Goal: Information Seeking & Learning: Learn about a topic

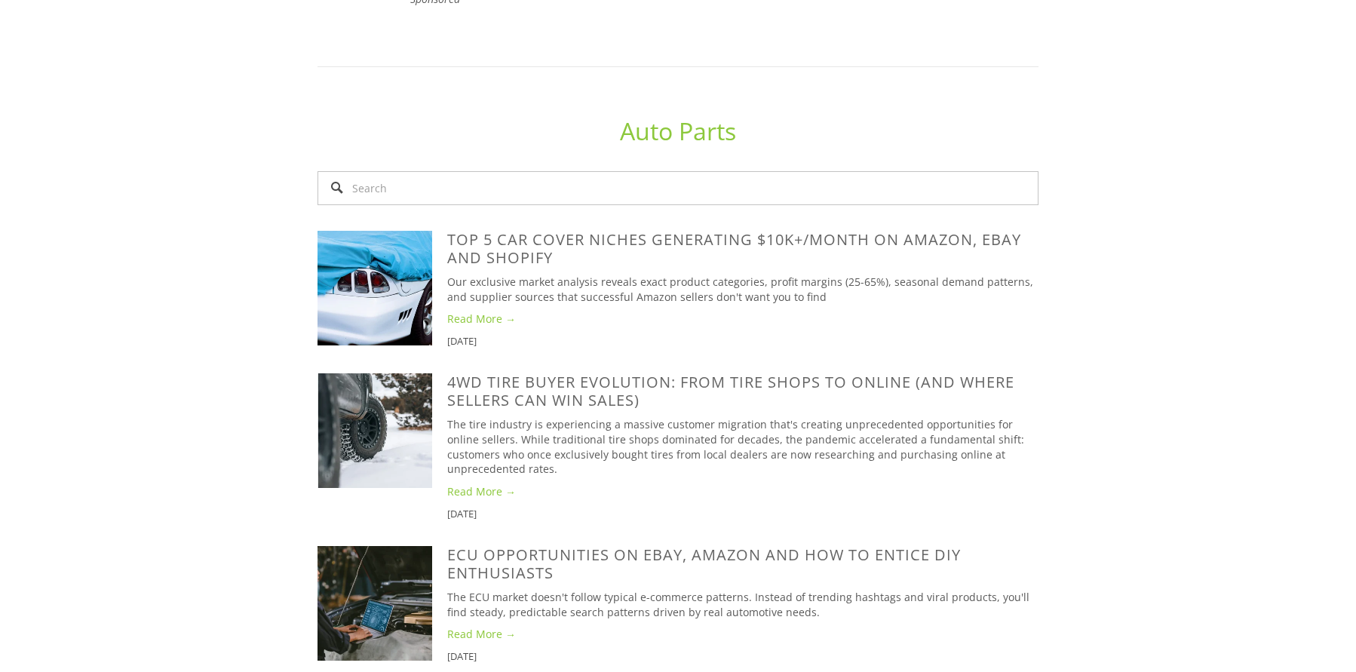
scroll to position [1058, 0]
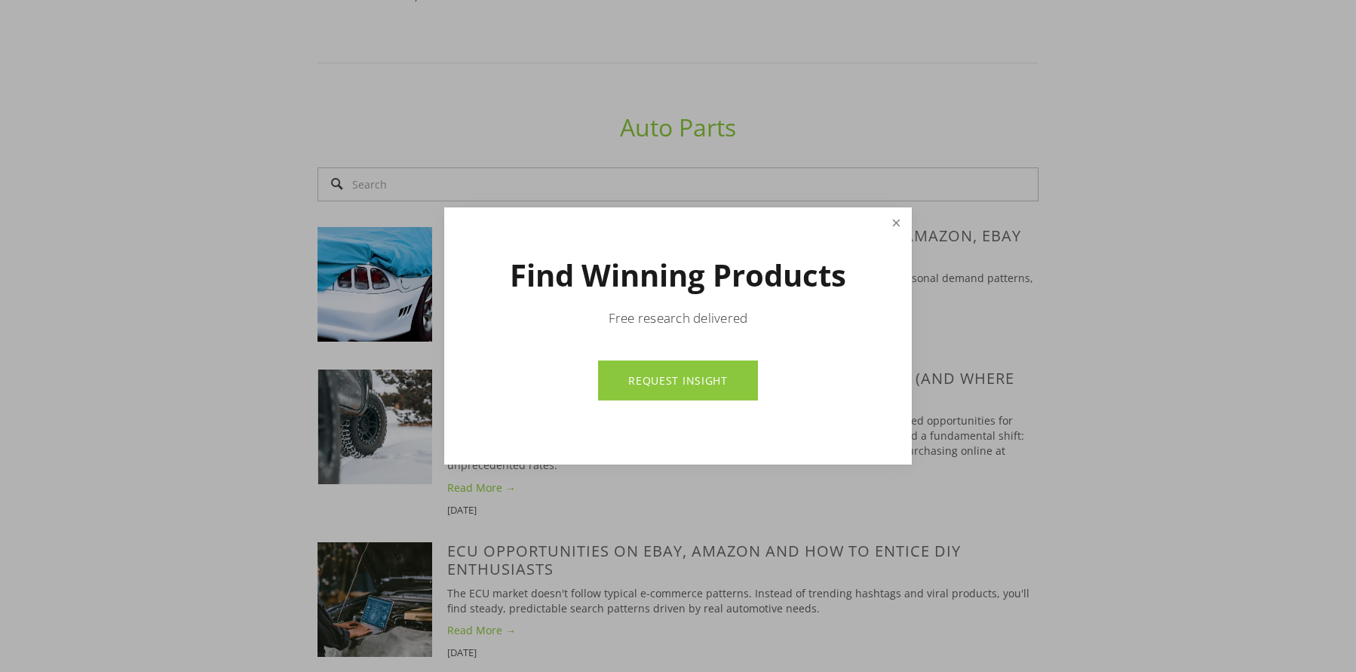
click at [894, 219] on link "Close" at bounding box center [896, 223] width 26 height 26
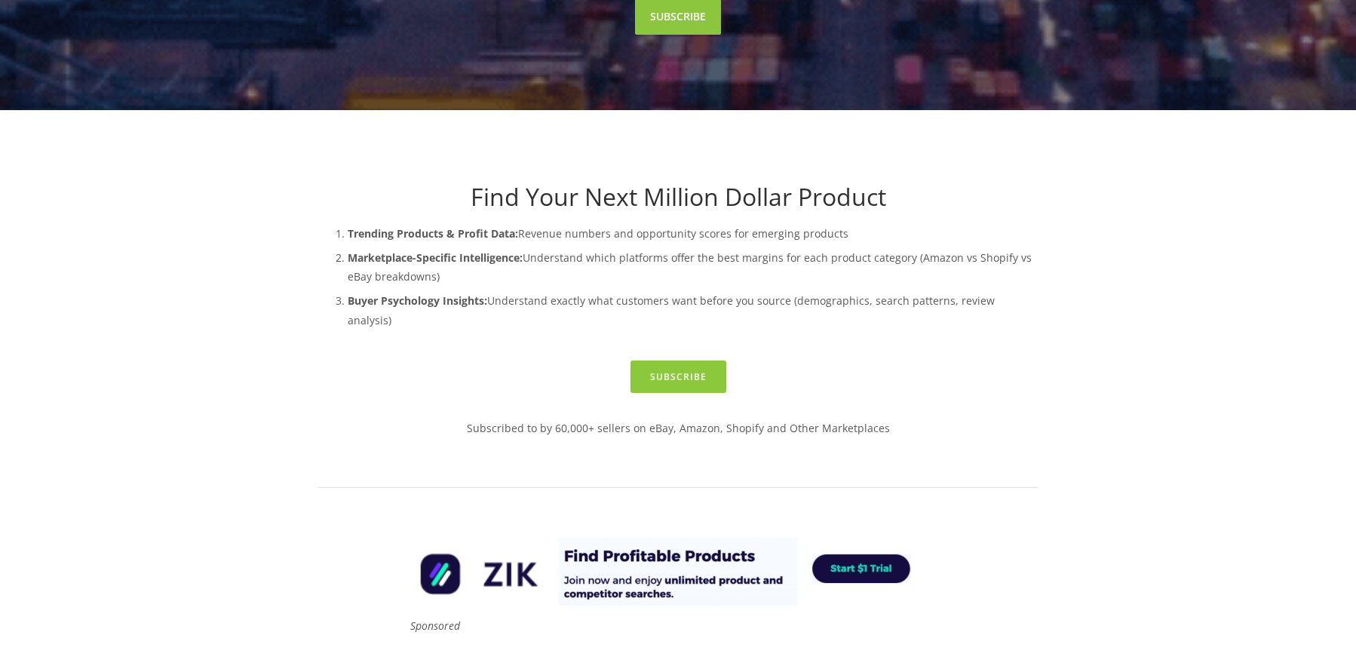
scroll to position [0, 0]
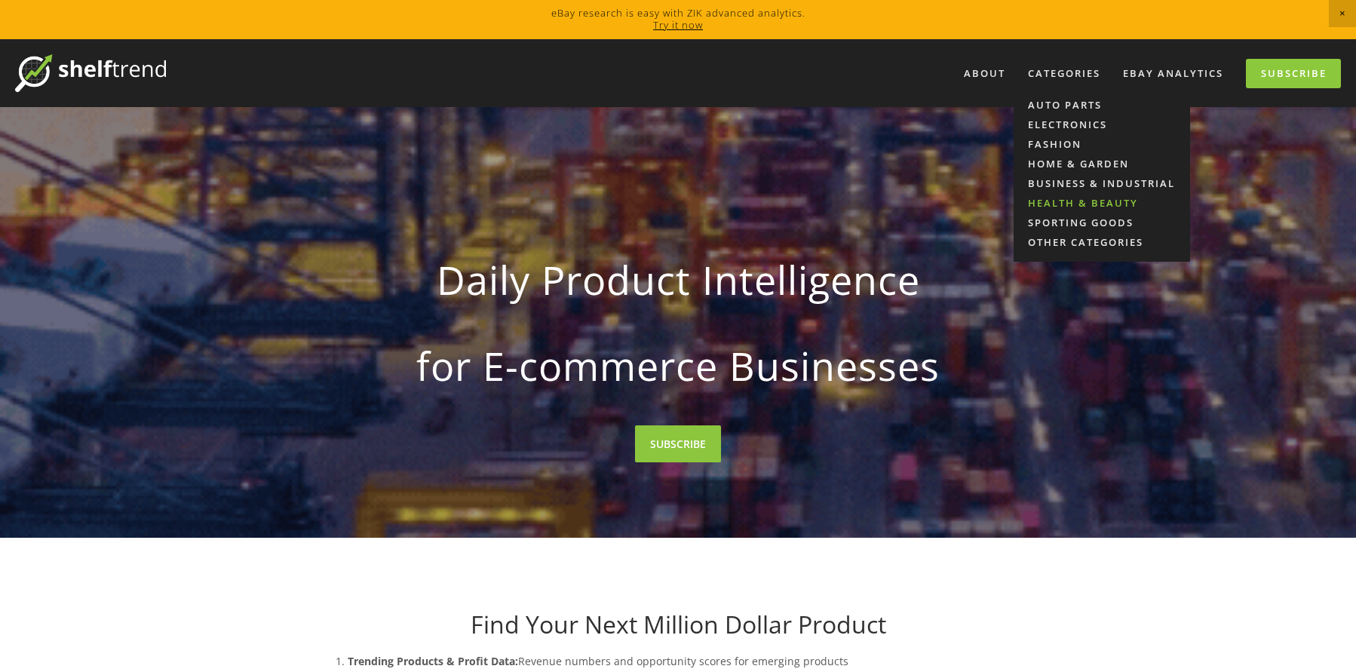
click at [1043, 201] on link "Health & Beauty" at bounding box center [1102, 203] width 177 height 20
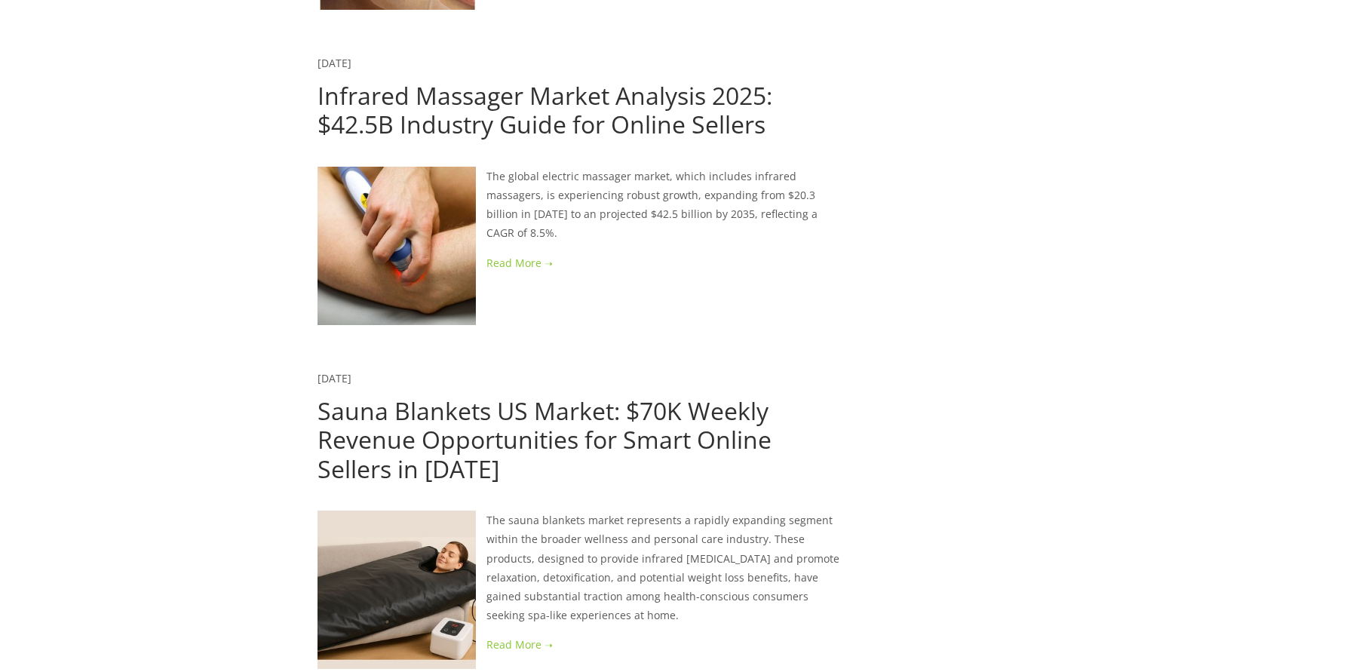
scroll to position [2502, 0]
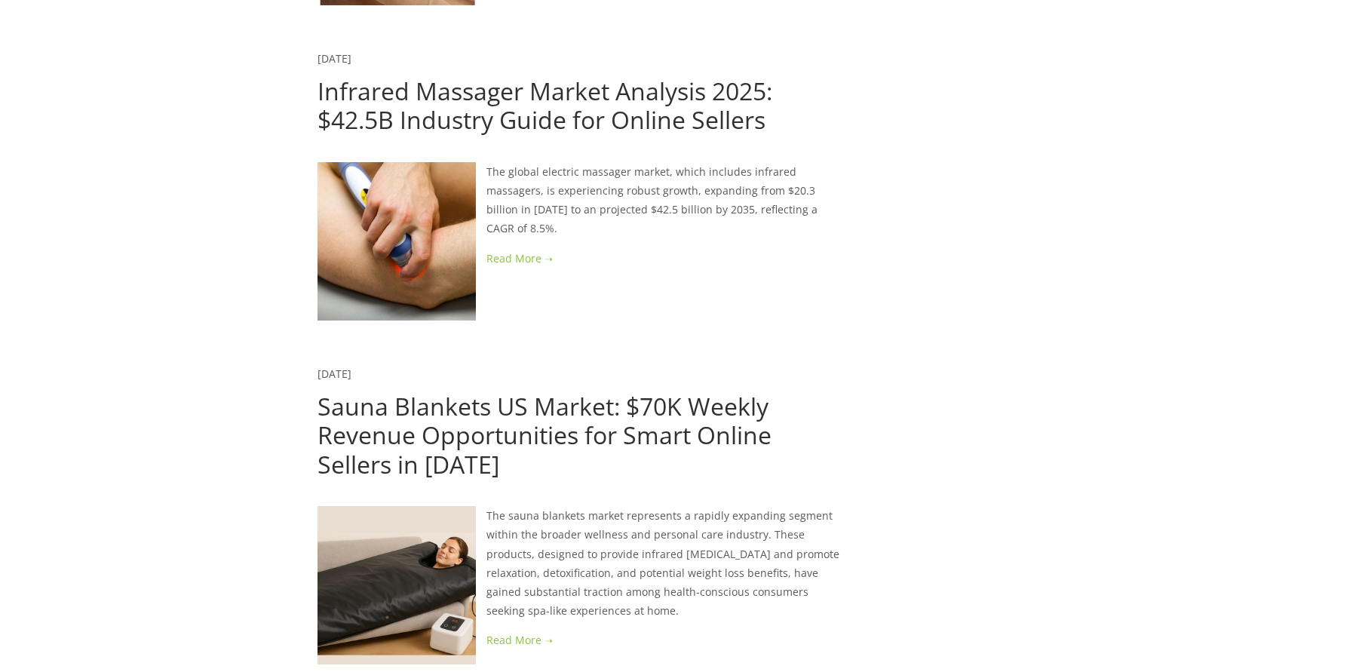
click at [612, 390] on link "Sauna Blankets US Market: $70K Weekly Revenue Opportunities for Smart Online Se…" at bounding box center [545, 435] width 454 height 91
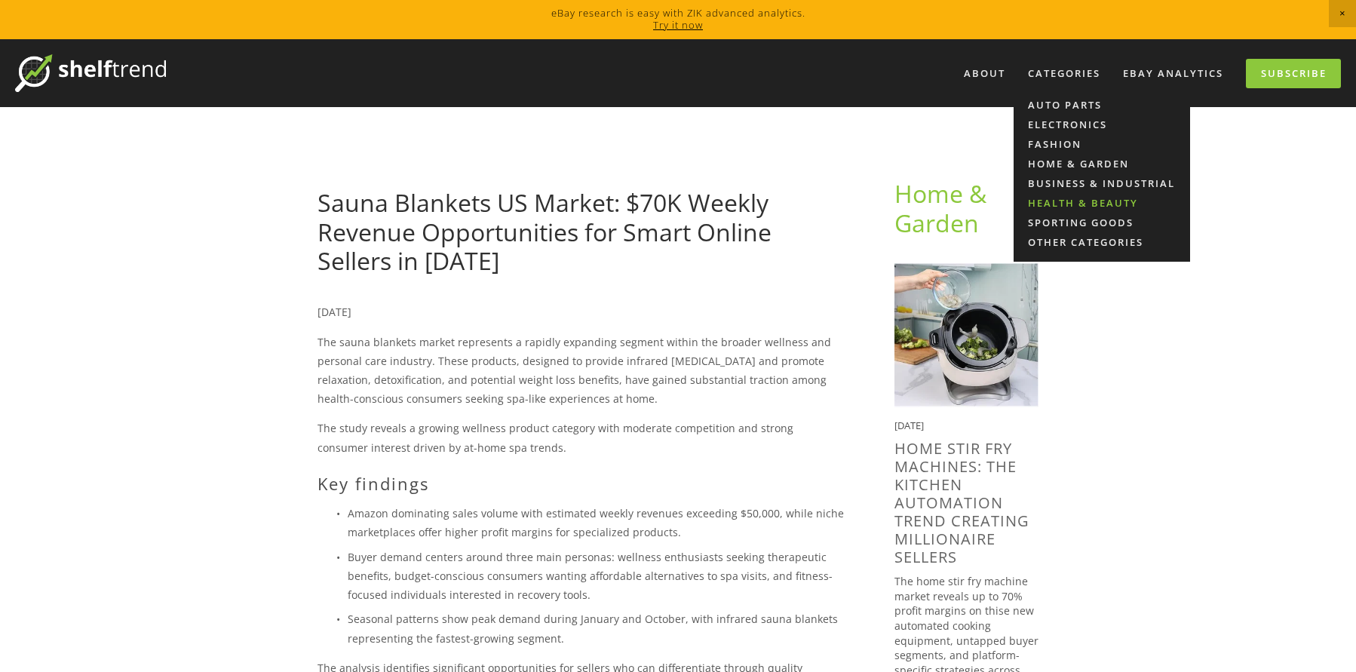
click at [1069, 197] on link "Health & Beauty" at bounding box center [1102, 203] width 177 height 20
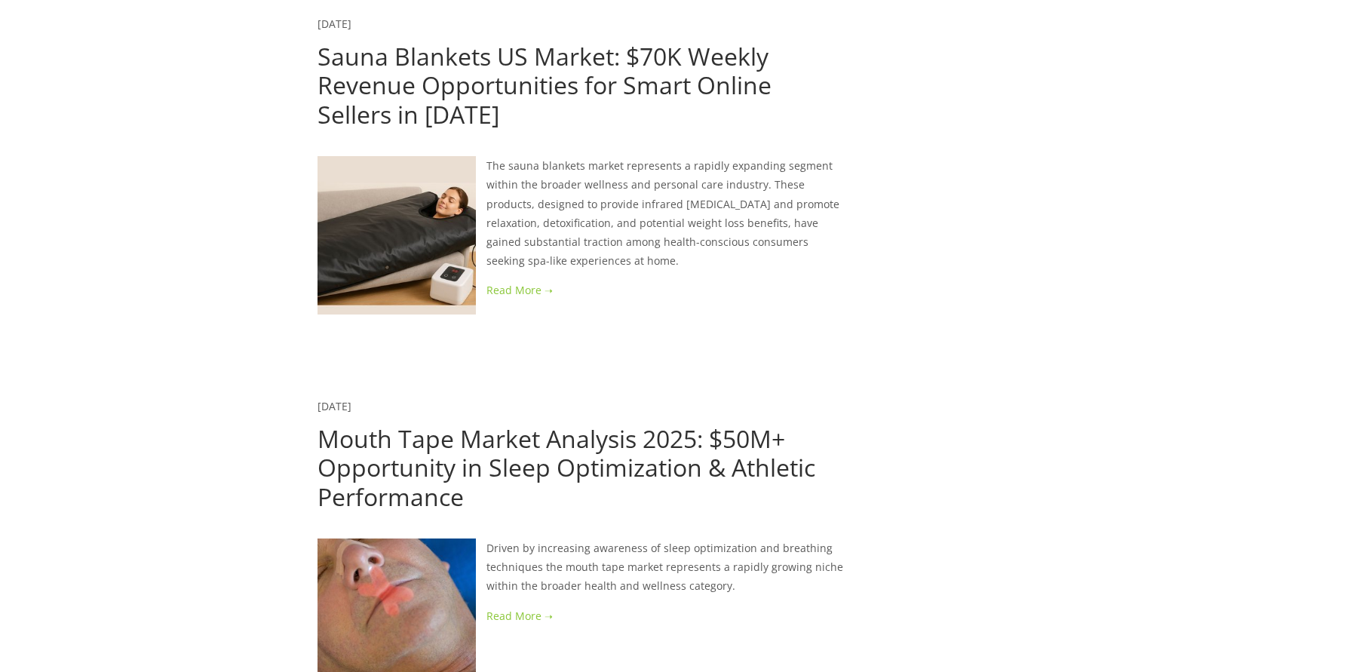
scroll to position [2856, 0]
